Goal: Transaction & Acquisition: Purchase product/service

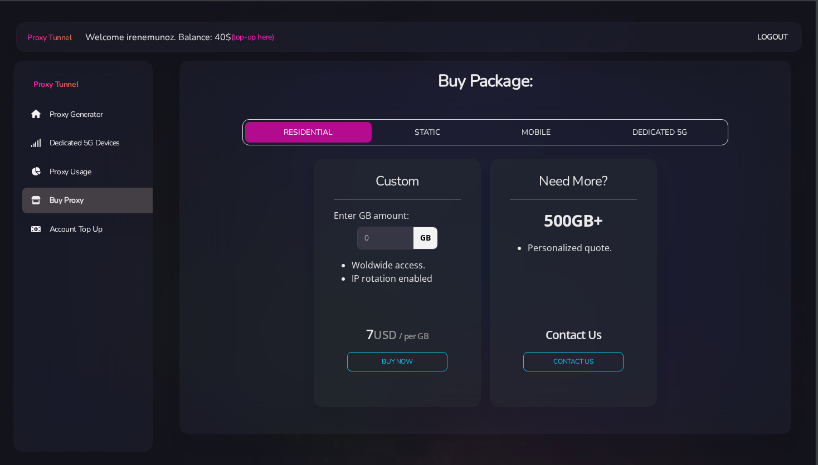
click at [430, 130] on button "STATIC" at bounding box center [427, 132] width 103 height 21
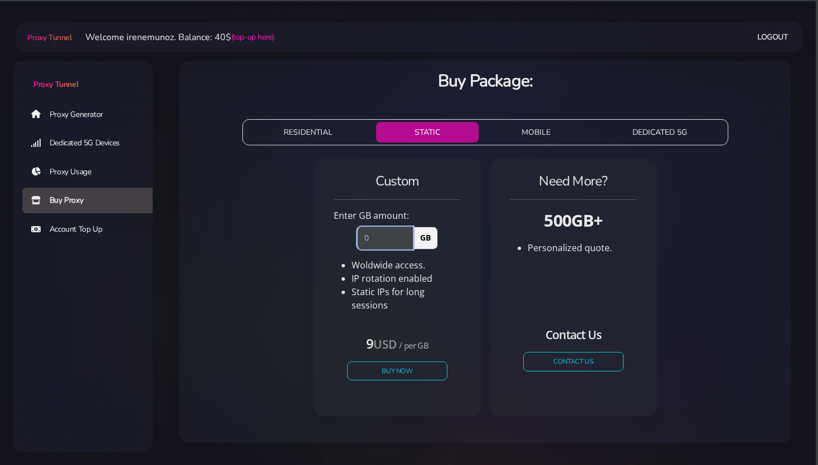
click at [376, 244] on input "number" at bounding box center [385, 238] width 56 height 22
type input "1"
click at [396, 363] on button "Buy Now" at bounding box center [397, 370] width 103 height 19
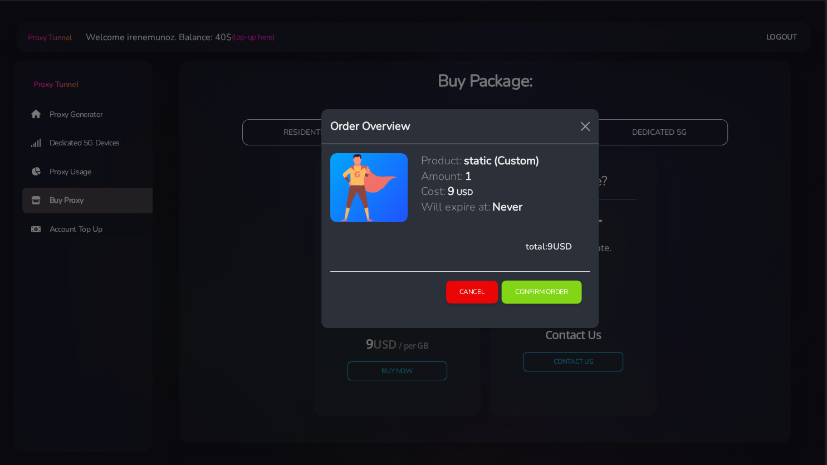
click at [543, 291] on button "Confirm Order" at bounding box center [542, 292] width 80 height 23
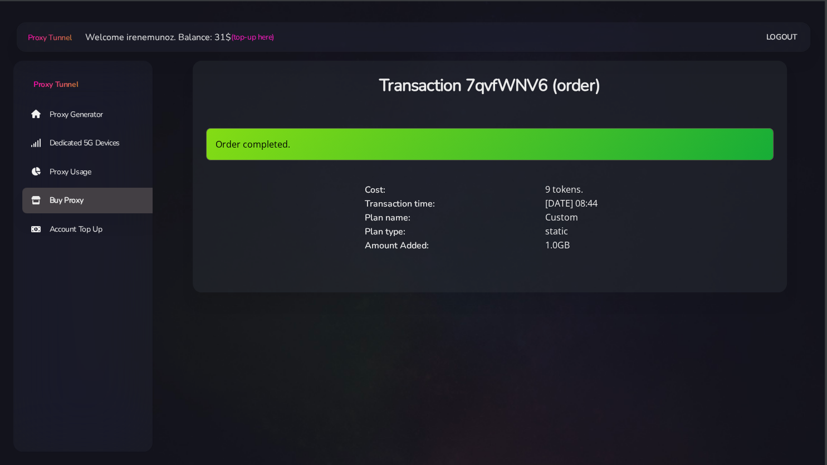
click at [69, 109] on link "Proxy Generator" at bounding box center [91, 114] width 139 height 26
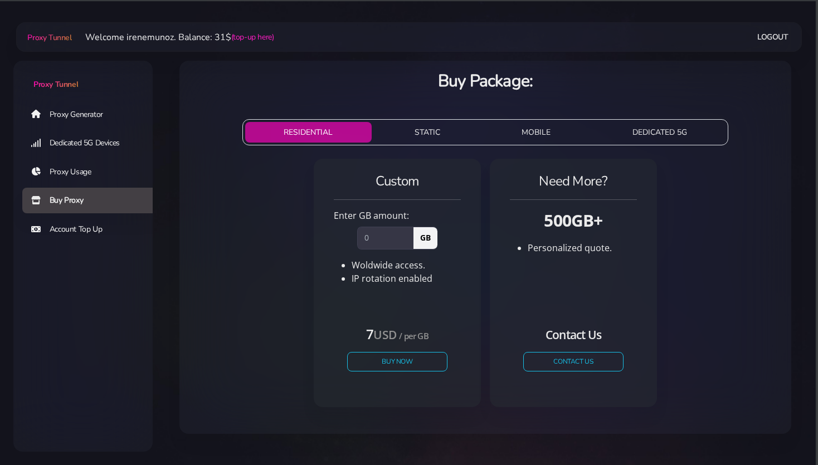
click at [81, 111] on link "Proxy Generator" at bounding box center [91, 114] width 139 height 26
